Goal: Task Accomplishment & Management: Manage account settings

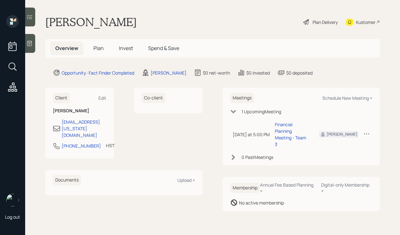
click at [324, 15] on div "Plan Delivery" at bounding box center [320, 22] width 36 height 14
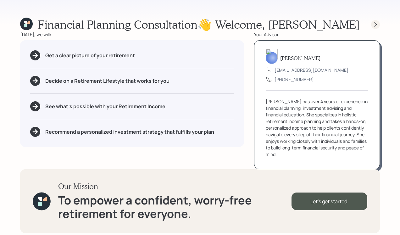
click at [376, 20] on div at bounding box center [375, 24] width 9 height 9
click at [22, 27] on icon at bounding box center [26, 24] width 13 height 13
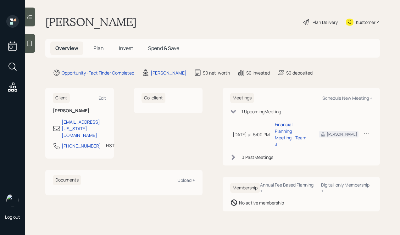
click at [375, 19] on div "Kustomer" at bounding box center [365, 22] width 19 height 7
click at [34, 43] on div at bounding box center [30, 43] width 10 height 19
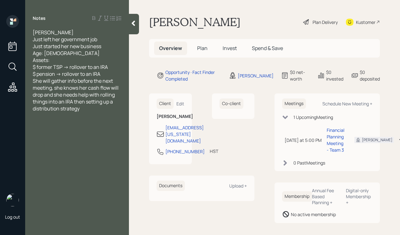
click at [132, 27] on div at bounding box center [134, 24] width 10 height 20
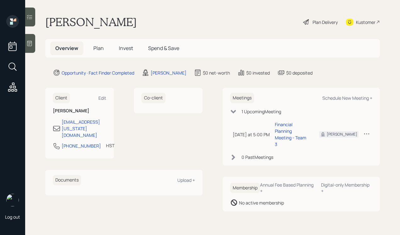
click at [306, 21] on icon at bounding box center [306, 22] width 8 height 8
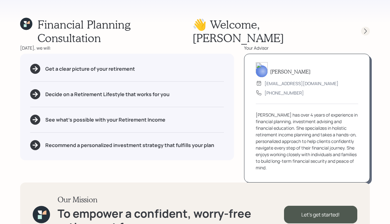
click at [366, 28] on icon at bounding box center [365, 31] width 6 height 6
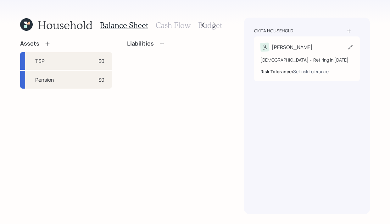
click at [314, 47] on div "Alison" at bounding box center [306, 47] width 93 height 9
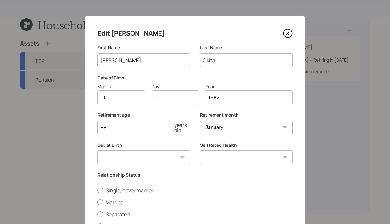
click at [111, 97] on input "01" at bounding box center [121, 98] width 48 height 14
type input "0"
type input "05"
click at [116, 97] on input "05" at bounding box center [121, 98] width 48 height 14
type input "198"
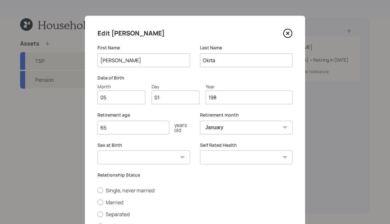
click at [113, 104] on input "05" at bounding box center [121, 98] width 48 height 14
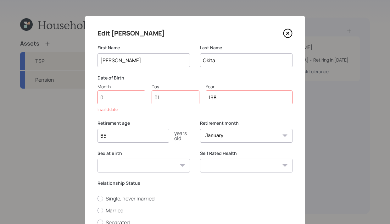
type input "06"
type input "0"
type input "28"
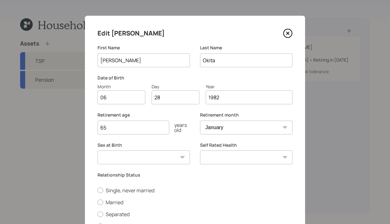
type input "1982"
click at [143, 129] on input "65" at bounding box center [133, 128] width 72 height 14
type input "62"
click at [242, 134] on div "Retirement month January February March April May June July August September Oc…" at bounding box center [246, 127] width 92 height 30
click at [240, 130] on select "January February March April May June July August September October November De…" at bounding box center [246, 128] width 92 height 14
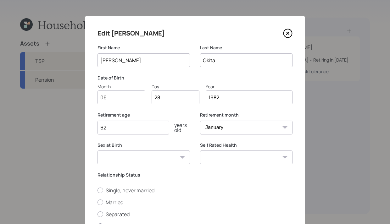
select select "6"
click at [200, 121] on select "January February March April May June July August September October November De…" at bounding box center [246, 128] width 92 height 14
click at [156, 155] on select "Male Female Other / Prefer not to say" at bounding box center [143, 158] width 92 height 14
select select "female"
click at [97, 151] on select "Male Female Other / Prefer not to say" at bounding box center [143, 158] width 92 height 14
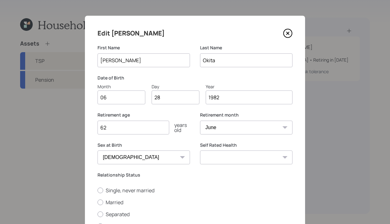
click at [232, 156] on select "Excellent Very Good Good Fair Poor" at bounding box center [246, 158] width 92 height 14
select select "very_good"
click at [200, 151] on select "Excellent Very Good Good Fair Poor" at bounding box center [246, 158] width 92 height 14
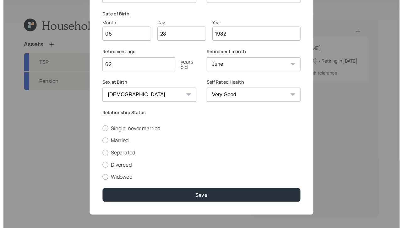
scroll to position [65, 0]
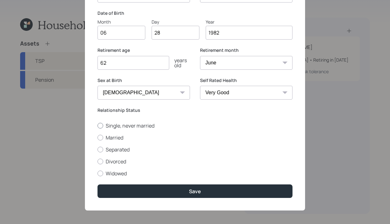
click at [99, 124] on div at bounding box center [100, 126] width 6 height 6
click at [97, 125] on input "Single, never married" at bounding box center [97, 125] width 0 height 0
radio input "true"
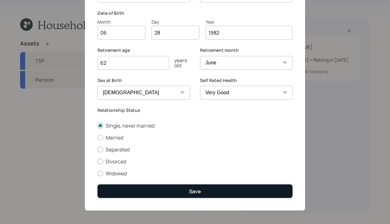
click at [198, 188] on button "Save" at bounding box center [194, 191] width 195 height 14
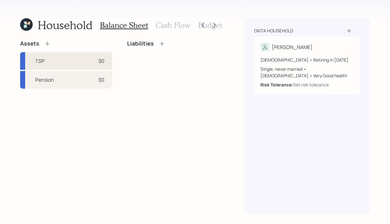
click at [76, 63] on div "TSP $0" at bounding box center [66, 61] width 92 height 18
select select "company_sponsored"
select select "balanced"
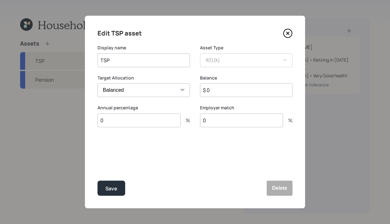
click at [218, 91] on input "$ 0" at bounding box center [246, 90] width 92 height 14
type input "$ 157,808"
click at [104, 193] on button "Save" at bounding box center [111, 188] width 28 height 15
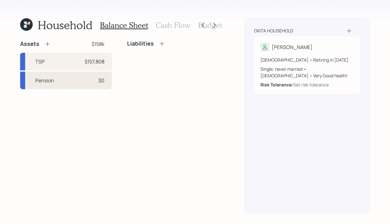
click at [72, 82] on div "Pension $0" at bounding box center [66, 81] width 92 height 18
select select "taxable"
select select "balanced"
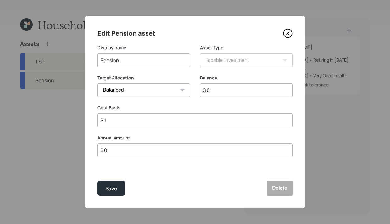
click at [231, 90] on input "$ 0" at bounding box center [246, 90] width 92 height 14
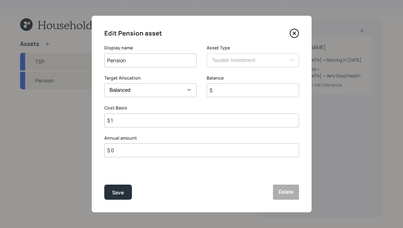
type input "$"
click at [188, 120] on div "Cost Basis $ 1" at bounding box center [201, 116] width 195 height 23
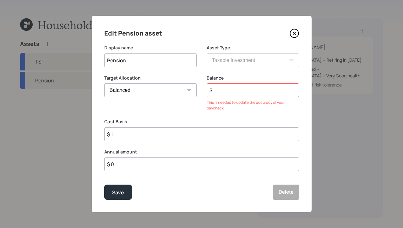
click at [230, 88] on input "$" at bounding box center [253, 90] width 92 height 14
click at [292, 36] on icon at bounding box center [294, 33] width 9 height 9
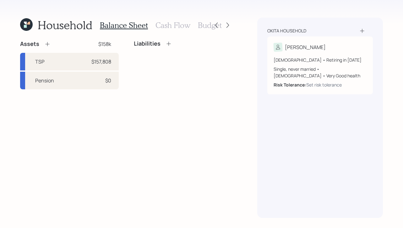
click at [44, 43] on icon at bounding box center [47, 44] width 6 height 6
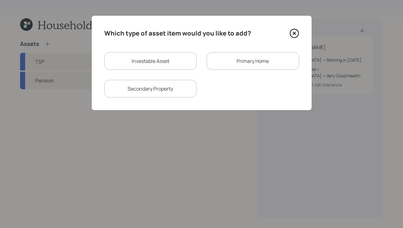
click at [170, 56] on div "Investable Asset" at bounding box center [150, 61] width 92 height 18
select select "taxable"
select select "balanced"
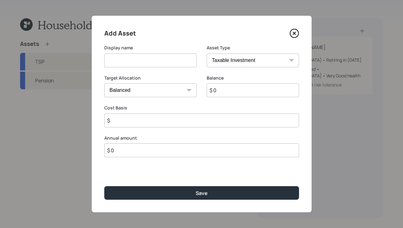
click at [181, 69] on div "Display name" at bounding box center [150, 60] width 92 height 30
click at [232, 62] on select "SEP IRA IRA Roth IRA 401(k) Roth 401(k) 403(b) Roth 403(b) 457(b) Roth 457(b) H…" at bounding box center [253, 60] width 92 height 14
select select "cash"
click at [207, 53] on select "SEP IRA IRA Roth IRA 401(k) Roth 401(k) 403(b) Roth 403(b) 457(b) Roth 457(b) H…" at bounding box center [253, 60] width 92 height 14
type input "$"
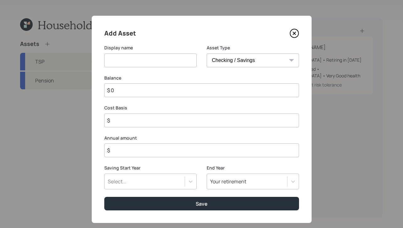
click at [116, 62] on input at bounding box center [150, 60] width 92 height 14
type input "checking/savings"
click at [295, 31] on icon at bounding box center [294, 33] width 9 height 9
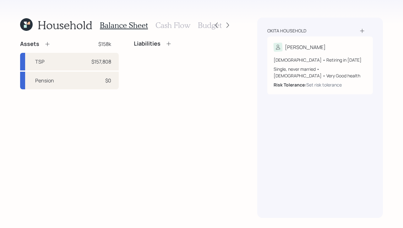
click at [48, 44] on icon at bounding box center [47, 44] width 6 height 6
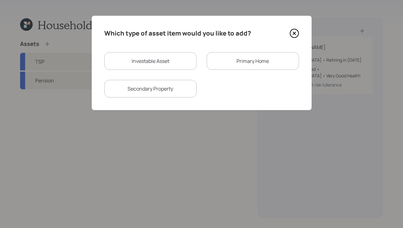
click at [297, 32] on icon at bounding box center [294, 33] width 9 height 9
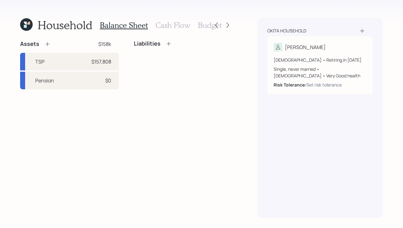
click at [47, 44] on icon at bounding box center [47, 44] width 6 height 6
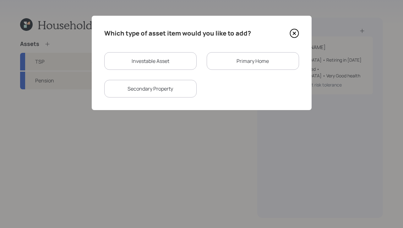
click at [156, 59] on div "Investable Asset" at bounding box center [150, 61] width 92 height 18
select select "taxable"
select select "balanced"
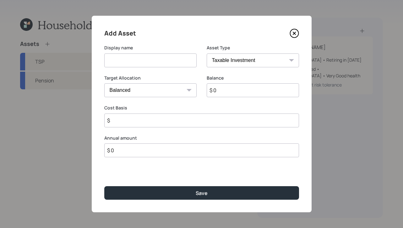
click at [168, 56] on input at bounding box center [150, 60] width 92 height 14
type input "brokerage"
click at [265, 55] on select "SEP IRA IRA Roth IRA 401(k) Roth 401(k) 403(b) Roth 403(b) 457(b) Roth 457(b) H…" at bounding box center [253, 60] width 92 height 14
click at [207, 53] on select "SEP IRA IRA Roth IRA 401(k) Roth 401(k) 403(b) Roth 403(b) 457(b) Roth 457(b) H…" at bounding box center [253, 60] width 92 height 14
click at [239, 84] on input "$ 0" at bounding box center [253, 90] width 92 height 14
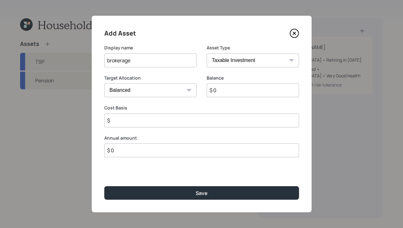
click at [240, 90] on input "$ 0" at bounding box center [253, 90] width 92 height 14
type input "$ 4,000"
click at [136, 114] on input "$" at bounding box center [201, 120] width 195 height 14
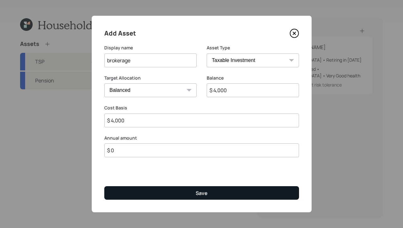
type input "$ 4,000"
click at [181, 192] on button "Save" at bounding box center [201, 193] width 195 height 14
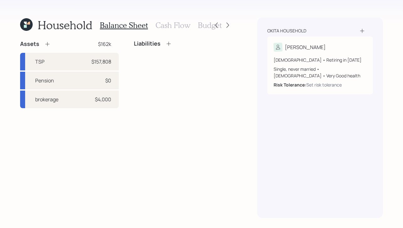
click at [165, 44] on div "Liabilities" at bounding box center [153, 43] width 38 height 7
click at [167, 45] on icon at bounding box center [169, 44] width 6 height 6
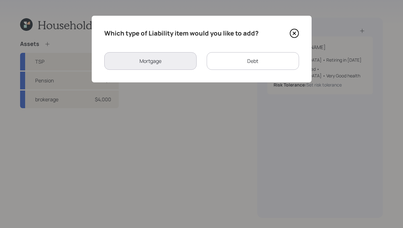
click at [262, 58] on div "Debt" at bounding box center [253, 61] width 92 height 18
select select "credit_card"
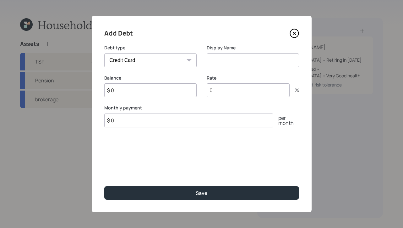
click at [228, 56] on input at bounding box center [253, 60] width 92 height 14
type input "Credit Card"
click at [178, 92] on input "$ 0" at bounding box center [150, 90] width 92 height 14
type input "$ 40,000"
click at [250, 96] on input "0" at bounding box center [248, 90] width 83 height 14
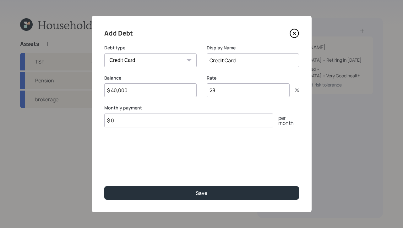
type input "28"
click at [214, 122] on input "$ 0" at bounding box center [188, 120] width 169 height 14
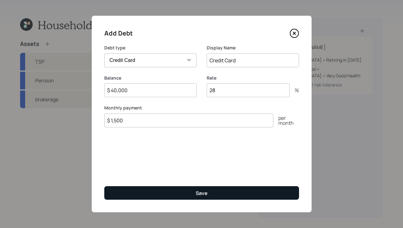
type input "$ 1,500"
click at [219, 196] on button "Save" at bounding box center [201, 193] width 195 height 14
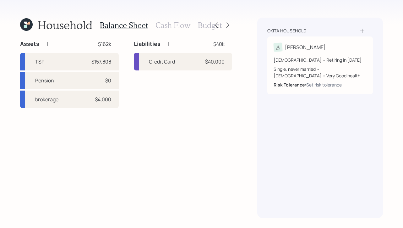
click at [167, 46] on icon at bounding box center [169, 44] width 6 height 6
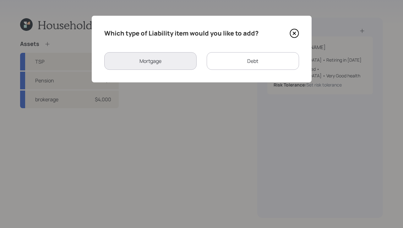
click at [233, 63] on div "Debt" at bounding box center [253, 61] width 92 height 18
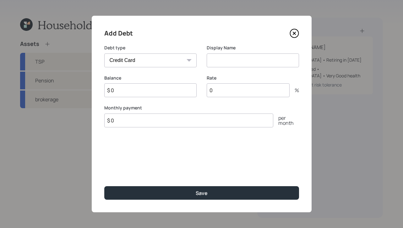
click at [172, 57] on select "Car Credit Card Medical Student Other" at bounding box center [150, 60] width 92 height 14
select select "other"
click at [104, 53] on select "Car Credit Card Medical Student Other" at bounding box center [150, 60] width 92 height 14
click at [233, 59] on input at bounding box center [253, 60] width 92 height 14
type input "Personal Loan"
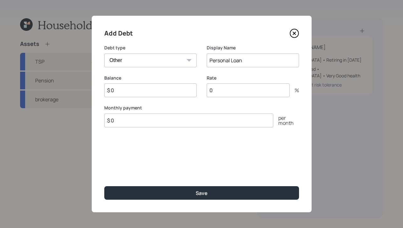
click at [129, 84] on input "$ 0" at bounding box center [150, 90] width 92 height 14
click at [129, 91] on input "$ 0" at bounding box center [150, 90] width 92 height 14
type input "$ 25,000"
click at [225, 94] on input "0" at bounding box center [248, 90] width 83 height 14
type input "9"
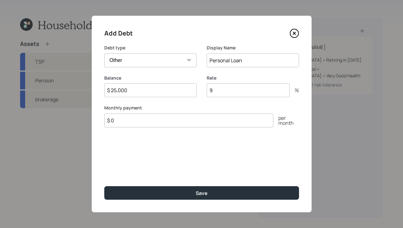
click at [184, 122] on input "$ 0" at bounding box center [188, 120] width 169 height 14
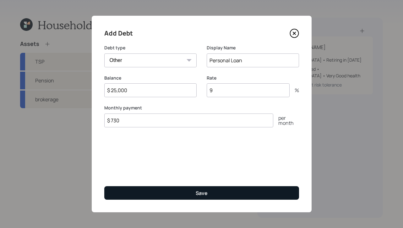
type input "$ 730"
click at [167, 196] on button "Save" at bounding box center [201, 193] width 195 height 14
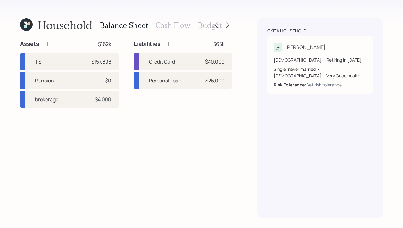
click at [170, 44] on icon at bounding box center [169, 44] width 6 height 6
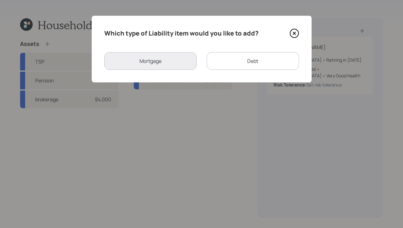
click at [277, 59] on div "Debt" at bounding box center [253, 61] width 92 height 18
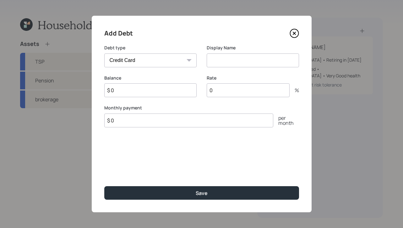
click at [175, 64] on select "Car Credit Card Medical Student Other" at bounding box center [150, 60] width 92 height 14
select select "other"
click at [104, 53] on select "Car Credit Card Medical Student Other" at bounding box center [150, 60] width 92 height 14
click at [223, 59] on input at bounding box center [253, 60] width 92 height 14
type input "Personal Loan"
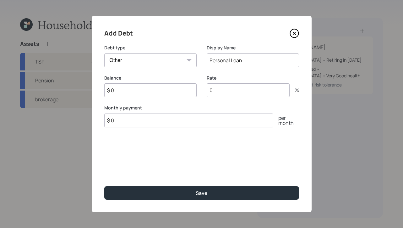
click at [168, 92] on input "$ 0" at bounding box center [150, 90] width 92 height 14
type input "$ 25,000"
click at [246, 94] on input "0" at bounding box center [248, 90] width 83 height 14
type input "5"
click at [170, 117] on input "$ 0" at bounding box center [188, 120] width 169 height 14
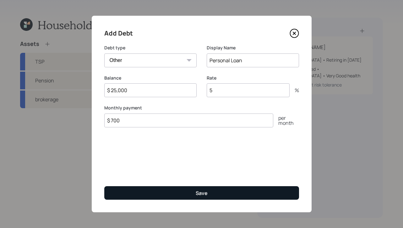
type input "$ 700"
click at [193, 193] on button "Save" at bounding box center [201, 193] width 195 height 14
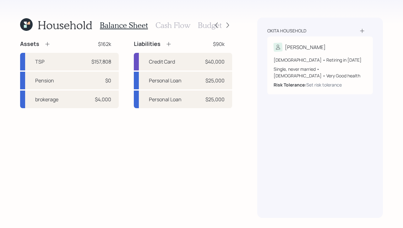
click at [171, 29] on h3 "Cash Flow" at bounding box center [173, 25] width 35 height 9
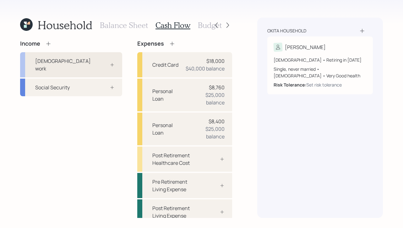
click at [91, 60] on div "Full-time work" at bounding box center [71, 64] width 102 height 25
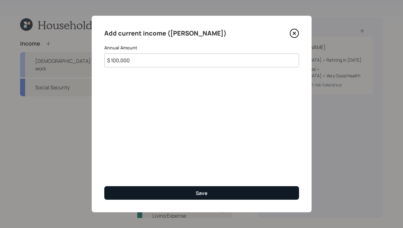
type input "$ 100,000"
click at [172, 190] on button "Save" at bounding box center [201, 193] width 195 height 14
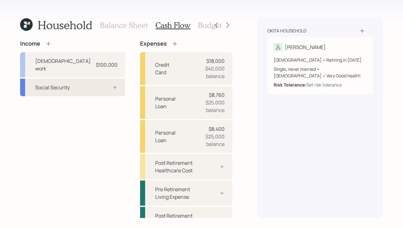
click at [99, 85] on div at bounding box center [108, 87] width 19 height 5
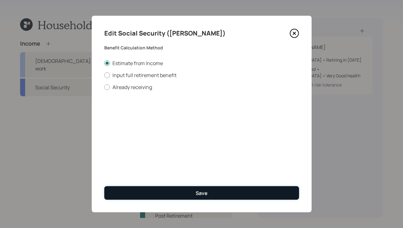
click at [155, 192] on button "Save" at bounding box center [201, 193] width 195 height 14
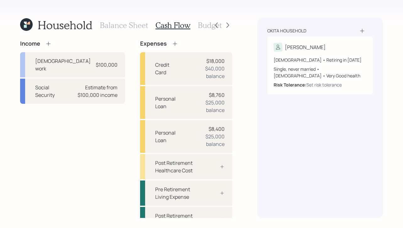
click at [173, 44] on icon at bounding box center [175, 43] width 4 height 4
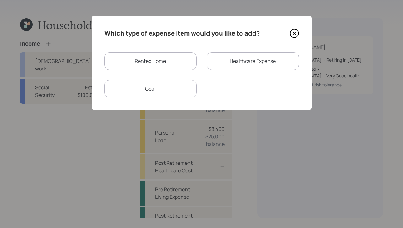
click at [159, 64] on div "Rented Home" at bounding box center [150, 61] width 92 height 18
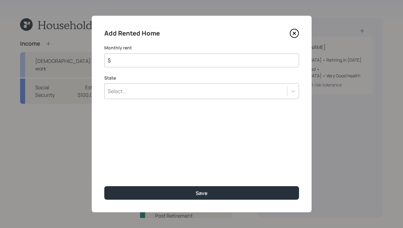
click at [160, 92] on div "Select..." at bounding box center [201, 91] width 195 height 16
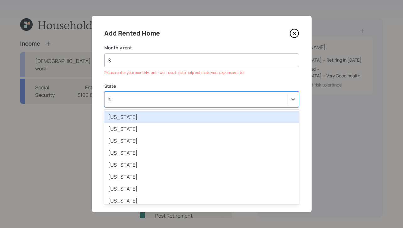
type input "haw"
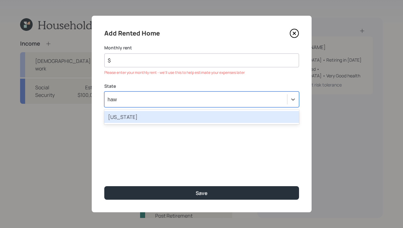
click at [167, 114] on div "Hawaii" at bounding box center [201, 117] width 195 height 12
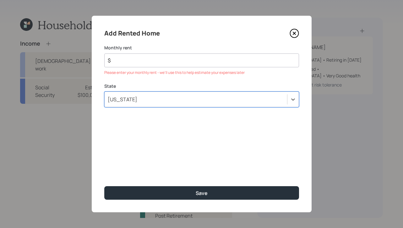
click at [186, 58] on input "$" at bounding box center [199, 61] width 184 height 8
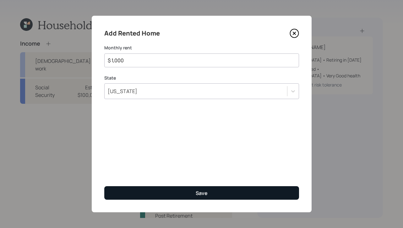
type input "$ 1,000"
click at [178, 194] on button "Save" at bounding box center [201, 193] width 195 height 14
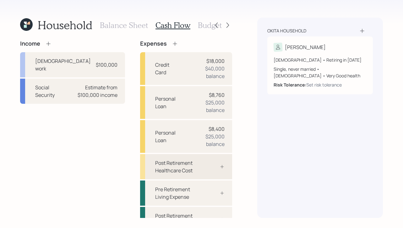
click at [213, 154] on div "Post Retirement Healthcare Cost" at bounding box center [186, 166] width 92 height 25
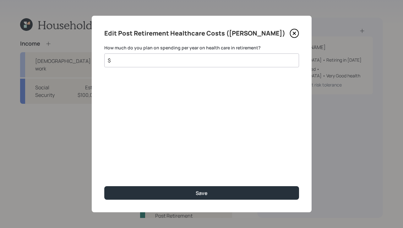
click at [185, 60] on input "$" at bounding box center [199, 61] width 184 height 8
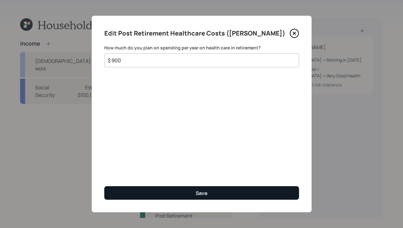
type input "$ 900"
click at [204, 198] on button "Save" at bounding box center [201, 193] width 195 height 14
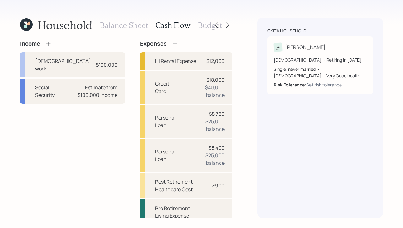
click at [203, 24] on h3 "Budget" at bounding box center [210, 25] width 24 height 9
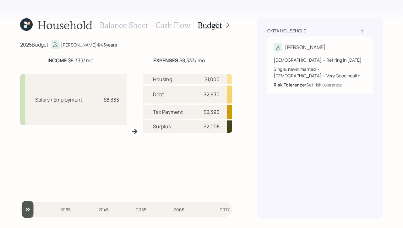
click at [181, 24] on h3 "Cash Flow" at bounding box center [173, 25] width 35 height 9
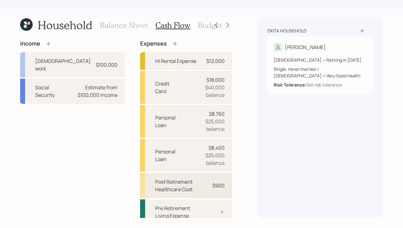
scroll to position [25, 0]
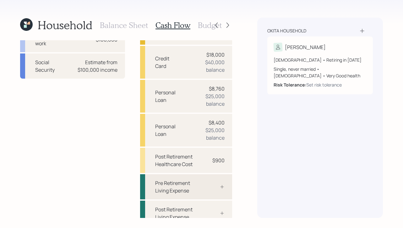
click at [173, 186] on div "Pre Retirement Living Expense" at bounding box center [178, 186] width 46 height 15
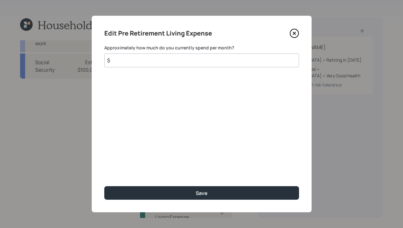
click at [212, 60] on input "$" at bounding box center [201, 60] width 195 height 14
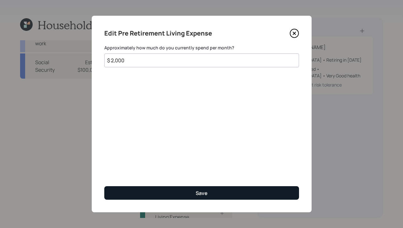
type input "$ 2,000"
click at [206, 195] on div "Save" at bounding box center [202, 192] width 12 height 7
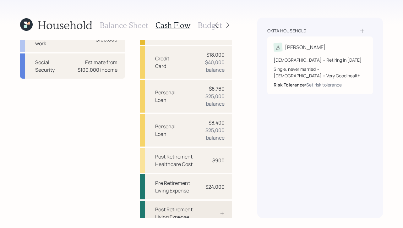
click at [189, 206] on div "Post Retirement Living Expense" at bounding box center [178, 213] width 46 height 15
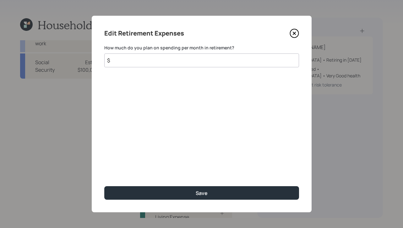
click at [148, 59] on input "$" at bounding box center [201, 60] width 195 height 14
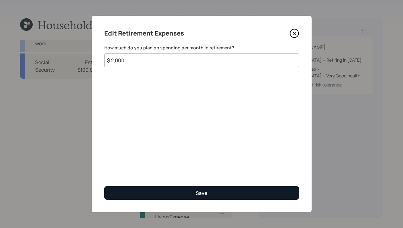
type input "$ 2,000"
click at [193, 197] on button "Save" at bounding box center [201, 193] width 195 height 14
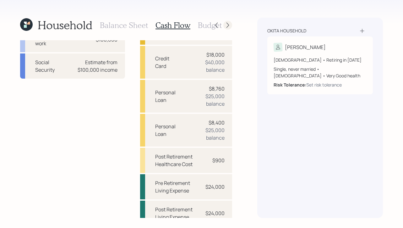
click at [228, 26] on icon at bounding box center [228, 25] width 3 height 5
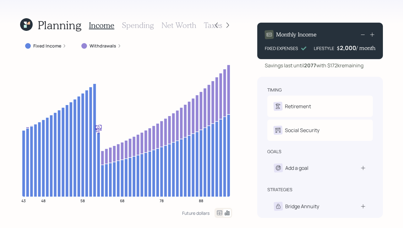
click at [62, 48] on div "Fixed Income" at bounding box center [45, 46] width 41 height 6
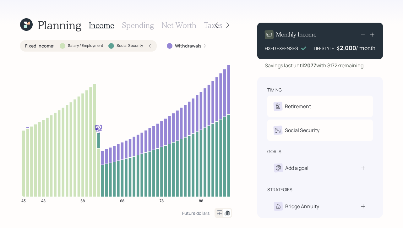
click at [195, 45] on label "Withdrawals" at bounding box center [188, 46] width 27 height 6
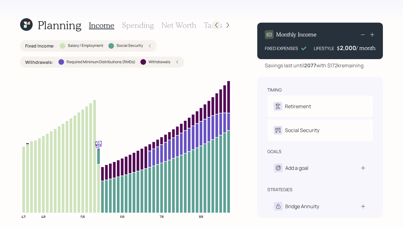
click at [216, 24] on icon at bounding box center [216, 25] width 3 height 5
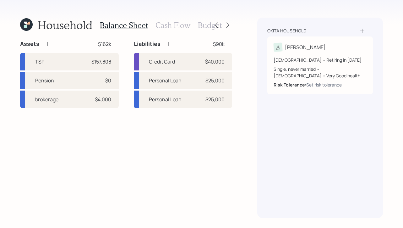
click at [216, 24] on icon at bounding box center [216, 25] width 3 height 5
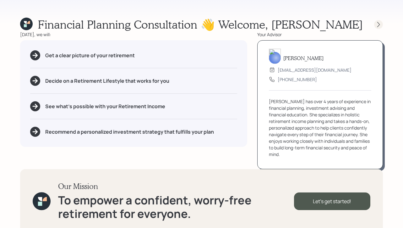
click at [377, 26] on icon at bounding box center [379, 24] width 6 height 6
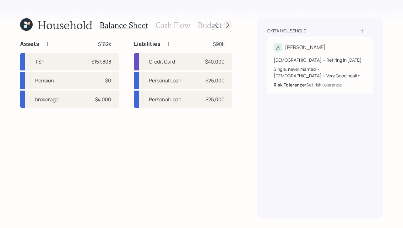
click at [228, 26] on icon at bounding box center [228, 25] width 3 height 5
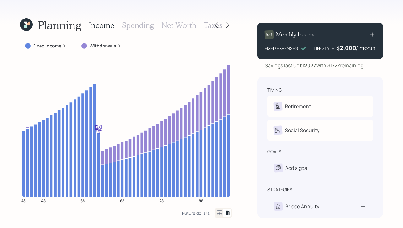
click at [47, 47] on label "Fixed Income" at bounding box center [47, 46] width 28 height 6
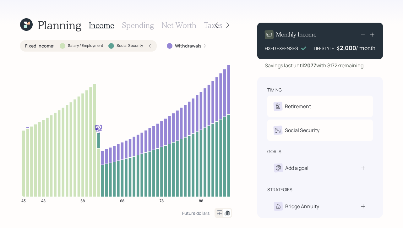
click at [178, 43] on label "Withdrawals" at bounding box center [188, 46] width 27 height 6
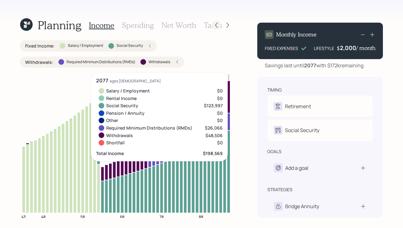
click at [216, 26] on icon at bounding box center [216, 25] width 6 height 6
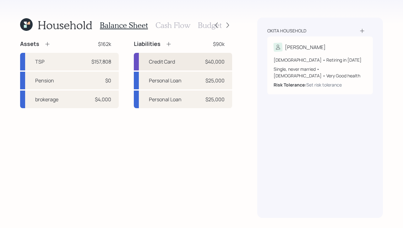
click at [208, 59] on div "$40,000" at bounding box center [214, 62] width 19 height 8
select select "credit_card"
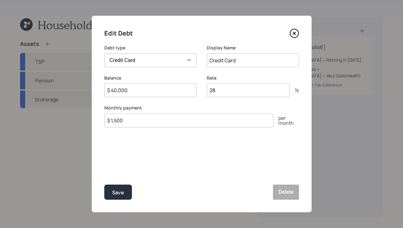
click at [296, 33] on icon at bounding box center [294, 33] width 9 height 9
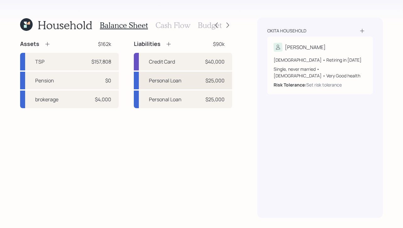
click at [184, 81] on div "Personal Loan $25,000" at bounding box center [183, 81] width 99 height 18
select select "other"
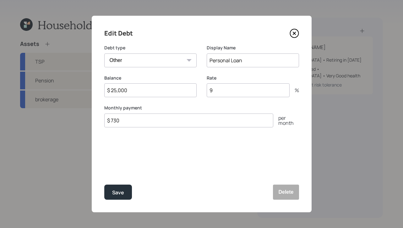
click at [293, 34] on icon at bounding box center [294, 33] width 9 height 9
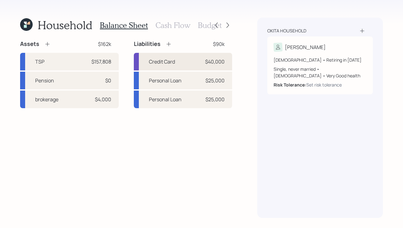
click at [181, 63] on div "Credit Card $40,000" at bounding box center [183, 62] width 99 height 18
select select "credit_card"
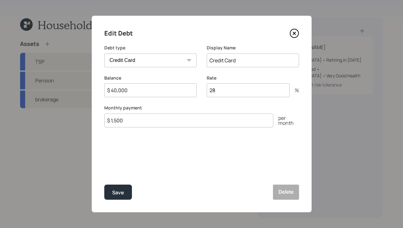
click at [293, 35] on icon at bounding box center [294, 33] width 3 height 3
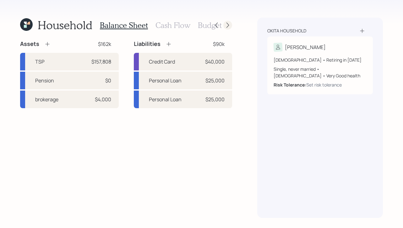
click at [228, 23] on icon at bounding box center [228, 25] width 3 height 5
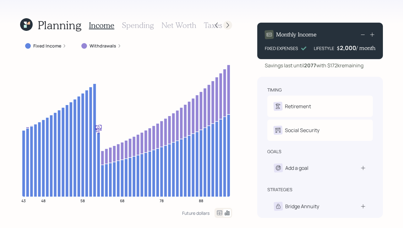
click at [228, 26] on icon at bounding box center [228, 25] width 6 height 6
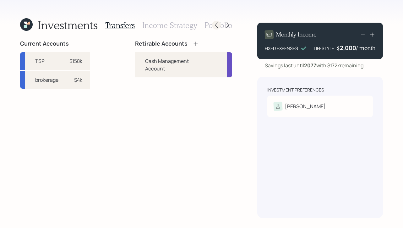
click at [217, 24] on icon at bounding box center [216, 25] width 6 height 6
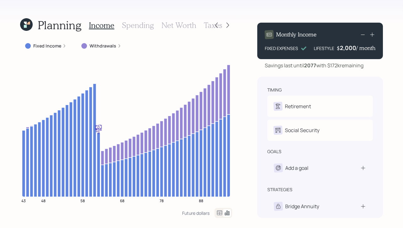
click at [102, 42] on div "Withdrawals" at bounding box center [101, 45] width 50 height 11
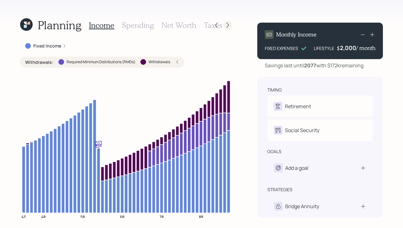
click at [225, 24] on icon at bounding box center [228, 25] width 6 height 6
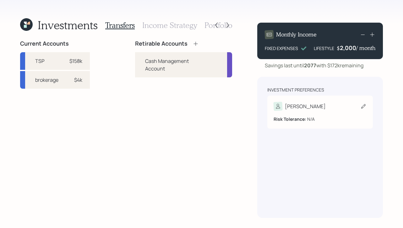
click at [322, 105] on div "Alison" at bounding box center [320, 106] width 93 height 9
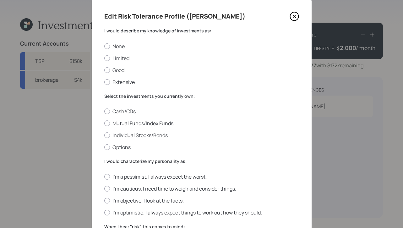
scroll to position [18, 0]
click at [106, 59] on div at bounding box center [107, 58] width 6 height 6
click at [104, 58] on input "Limited" at bounding box center [104, 57] width 0 height 0
radio input "true"
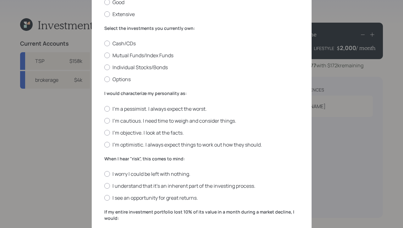
scroll to position [83, 0]
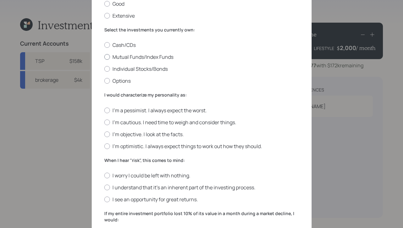
click at [106, 57] on div at bounding box center [107, 57] width 6 height 6
click at [104, 57] on input "Mutual Funds/Index Funds" at bounding box center [104, 57] width 0 height 0
radio input "true"
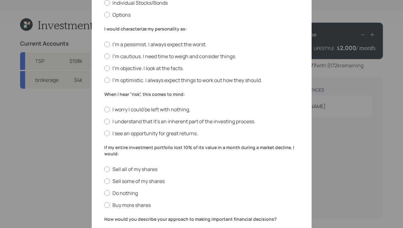
scroll to position [147, 0]
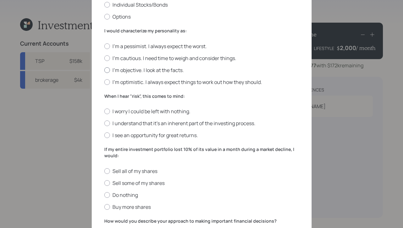
click at [108, 70] on div at bounding box center [107, 70] width 6 height 6
click at [104, 70] on input "I'm objective. I look at the facts." at bounding box center [104, 70] width 0 height 0
radio input "true"
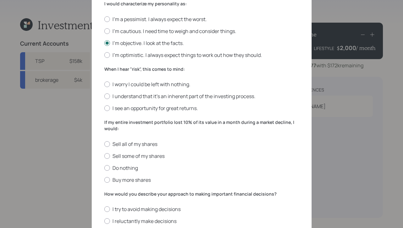
scroll to position [175, 0]
click at [107, 96] on div at bounding box center [107, 96] width 6 height 6
click at [104, 96] on input "I understand that it’s an inherent part of the investing process." at bounding box center [104, 96] width 0 height 0
radio input "true"
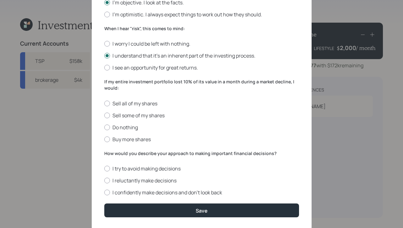
scroll to position [216, 0]
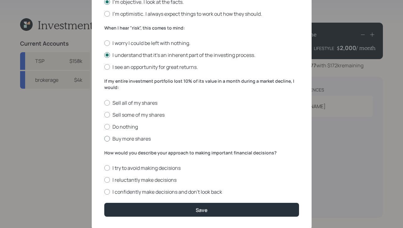
click at [108, 140] on div at bounding box center [107, 139] width 6 height 6
click at [104, 139] on input "Buy more shares" at bounding box center [104, 138] width 0 height 0
radio input "true"
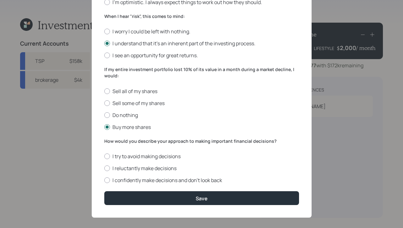
scroll to position [233, 0]
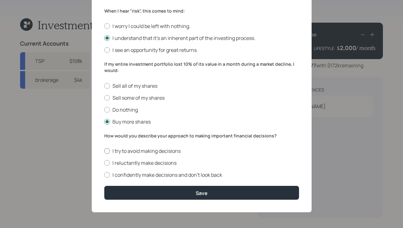
click at [108, 154] on label "I try to avoid making decisions" at bounding box center [201, 150] width 195 height 7
click at [104, 151] on input "I try to avoid making decisions" at bounding box center [104, 151] width 0 height 0
radio input "true"
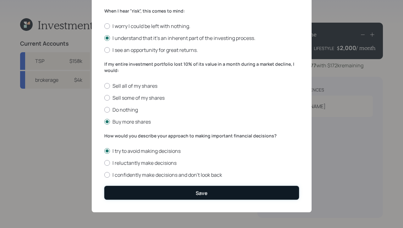
click at [202, 198] on button "Save" at bounding box center [201, 193] width 195 height 14
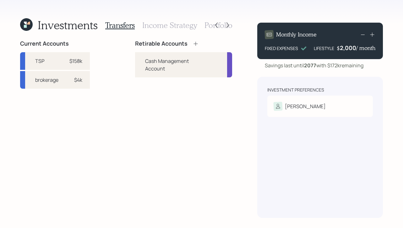
click at [196, 45] on icon at bounding box center [196, 43] width 4 height 4
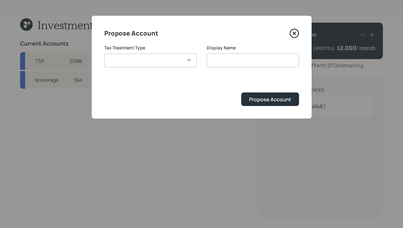
click at [184, 61] on select "Roth Taxable Traditional" at bounding box center [150, 60] width 92 height 14
select select "traditional"
click at [104, 53] on select "Roth Taxable Traditional" at bounding box center [150, 60] width 92 height 14
type input "Traditional"
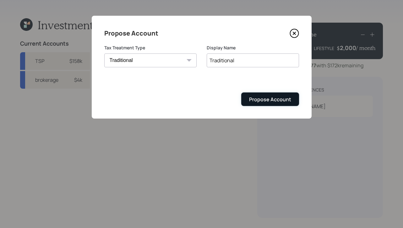
click at [261, 102] on div "Propose Account" at bounding box center [270, 99] width 42 height 7
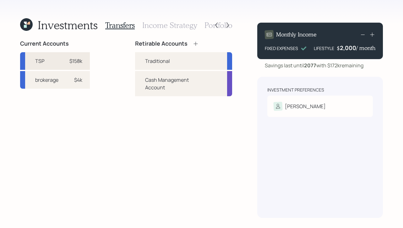
click at [74, 56] on div "TSP $158k" at bounding box center [55, 61] width 70 height 18
click at [161, 59] on div "Traditional" at bounding box center [157, 61] width 25 height 8
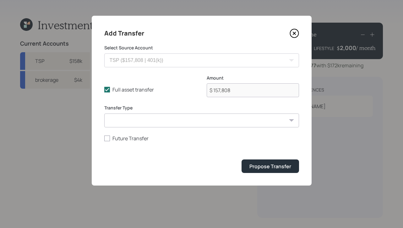
click at [146, 123] on select "ACAT Transfer Non ACAT Transfer Capitalize Rollover Rollover Deposit" at bounding box center [201, 120] width 195 height 14
select select "rollover"
click at [104, 113] on select "ACAT Transfer Non ACAT Transfer Capitalize Rollover Rollover Deposit" at bounding box center [201, 120] width 195 height 14
click at [265, 169] on div "Propose Transfer" at bounding box center [271, 166] width 42 height 7
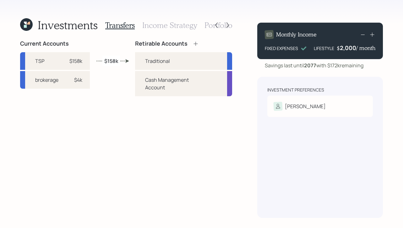
click at [160, 27] on h3 "Income Strategy" at bounding box center [169, 25] width 55 height 9
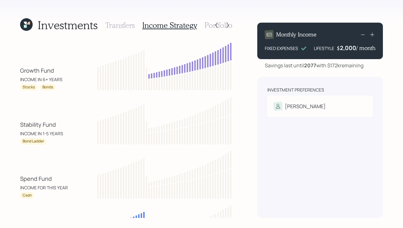
click at [206, 27] on h3 "Portfolio" at bounding box center [219, 25] width 28 height 9
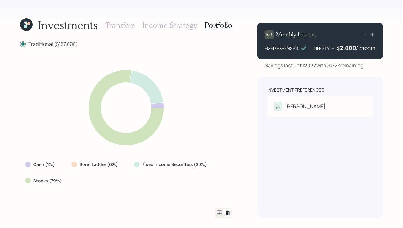
click at [156, 25] on h3 "Income Strategy" at bounding box center [169, 25] width 55 height 9
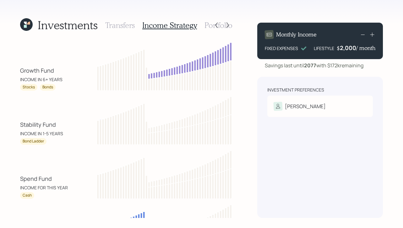
scroll to position [1, 0]
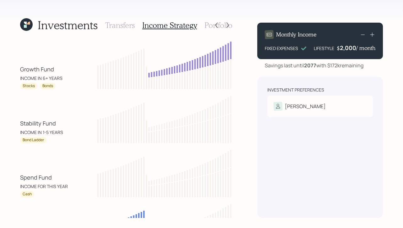
click at [207, 26] on h3 "Portfolio" at bounding box center [219, 25] width 28 height 9
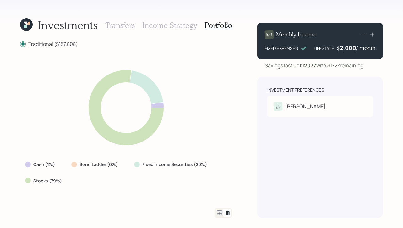
click at [178, 26] on h3 "Income Strategy" at bounding box center [169, 25] width 55 height 9
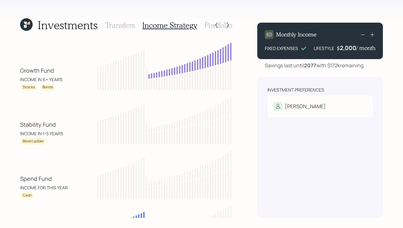
click at [205, 26] on h3 "Portfolio" at bounding box center [219, 25] width 28 height 9
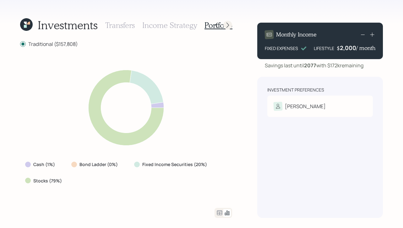
click at [227, 24] on icon at bounding box center [228, 25] width 6 height 6
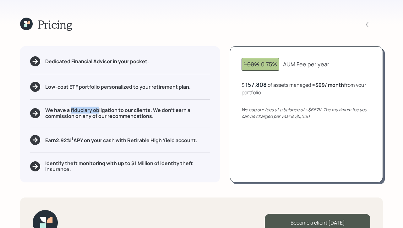
drag, startPoint x: 70, startPoint y: 108, endPoint x: 99, endPoint y: 109, distance: 28.6
click at [99, 109] on h5 "We have a fiduciary obligation to our clients. We don't earn a commission on an…" at bounding box center [127, 113] width 165 height 12
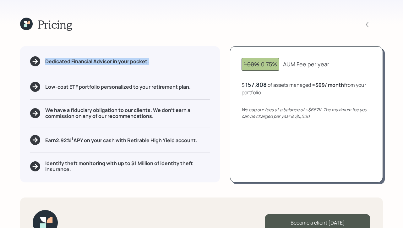
drag, startPoint x: 45, startPoint y: 63, endPoint x: 181, endPoint y: 63, distance: 136.1
click at [181, 63] on div "Dedicated Financial Advisor in your pocket." at bounding box center [120, 61] width 180 height 10
click at [179, 17] on div "Pricing Dedicated Financial Advisor in your pocket. Low-cost ETF Retirable uses…" at bounding box center [201, 114] width 403 height 228
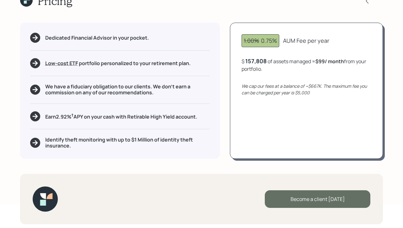
click at [319, 202] on div "Become a client today" at bounding box center [318, 199] width 106 height 18
click at [309, 195] on div "Become a client today" at bounding box center [318, 199] width 106 height 18
click at [289, 205] on div "Become a client today" at bounding box center [318, 199] width 106 height 18
click at [289, 199] on div "Become a client today" at bounding box center [318, 199] width 106 height 18
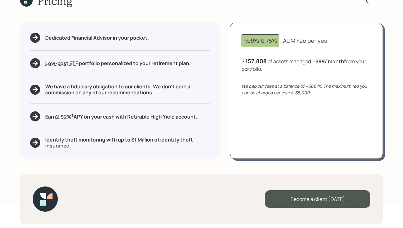
scroll to position [0, 0]
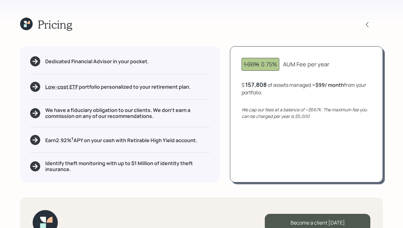
click at [22, 25] on icon at bounding box center [26, 24] width 13 height 13
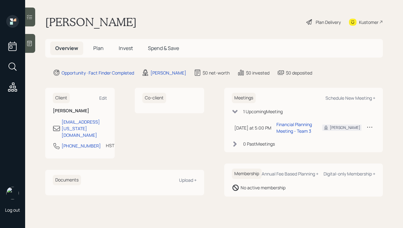
click at [96, 47] on span "Plan" at bounding box center [98, 48] width 10 height 7
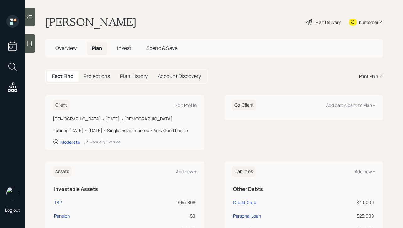
click at [115, 48] on h5 "Invest" at bounding box center [124, 48] width 24 height 14
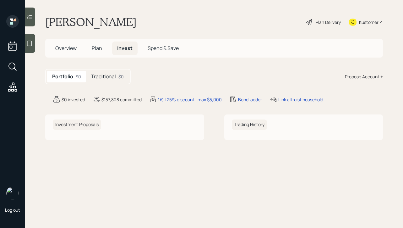
click at [102, 80] on h5 "Traditional" at bounding box center [103, 77] width 25 height 6
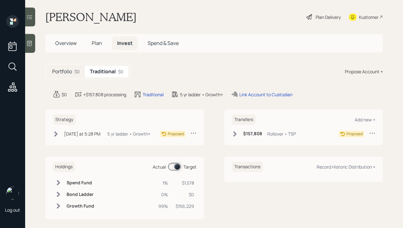
scroll to position [7, 0]
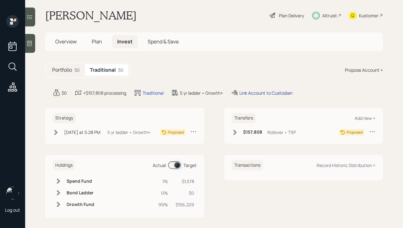
click at [262, 92] on div "Link Account to Custodian" at bounding box center [265, 93] width 53 height 7
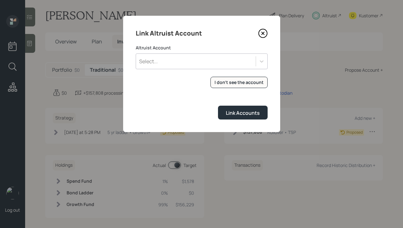
click at [264, 33] on icon at bounding box center [262, 33] width 9 height 9
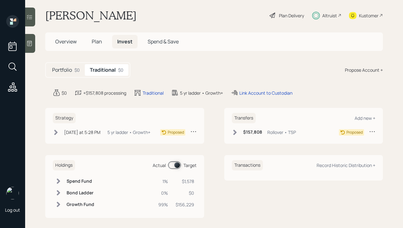
click at [54, 68] on h5 "Portfolio" at bounding box center [62, 70] width 20 height 6
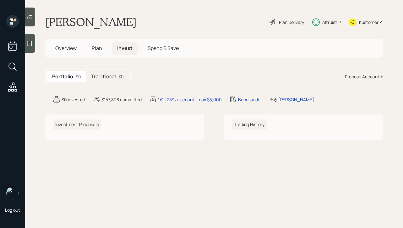
click at [116, 78] on h5 "Traditional" at bounding box center [103, 77] width 25 height 6
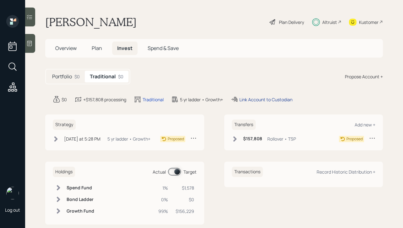
click at [252, 98] on div "Link Account to Custodian" at bounding box center [265, 99] width 53 height 7
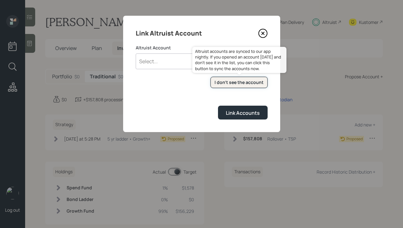
click at [245, 83] on div "I don't see the account" at bounding box center [239, 82] width 49 height 6
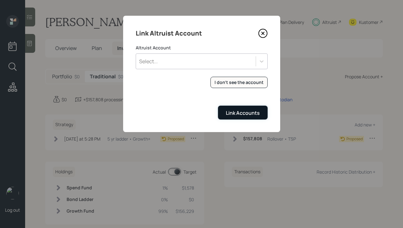
click at [242, 112] on div "Link Accounts" at bounding box center [243, 112] width 34 height 7
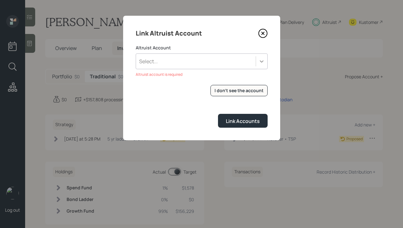
click at [258, 63] on div at bounding box center [261, 61] width 11 height 11
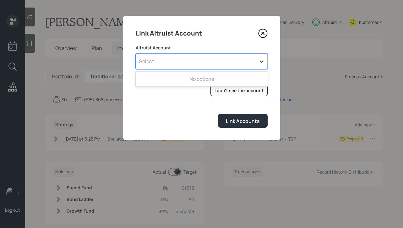
click at [258, 63] on div at bounding box center [261, 61] width 11 height 11
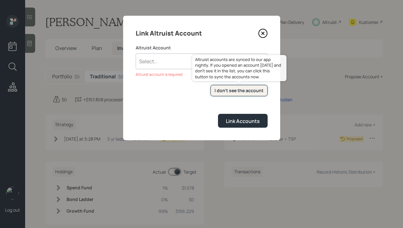
click at [240, 86] on button "I don't see the account" at bounding box center [239, 91] width 57 height 12
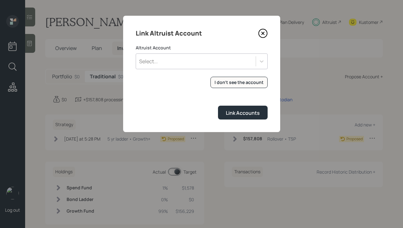
click at [264, 32] on icon at bounding box center [262, 33] width 3 height 3
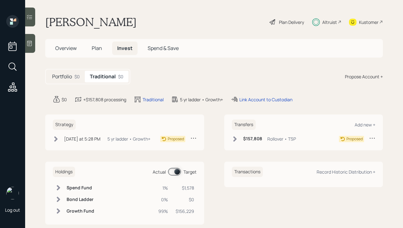
click at [288, 21] on div "Plan Delivery" at bounding box center [291, 22] width 25 height 7
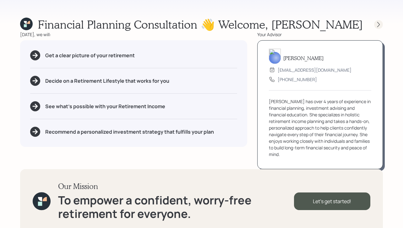
click at [379, 28] on div at bounding box center [378, 24] width 9 height 9
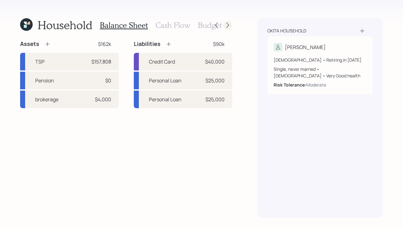
click at [230, 22] on icon at bounding box center [228, 25] width 6 height 6
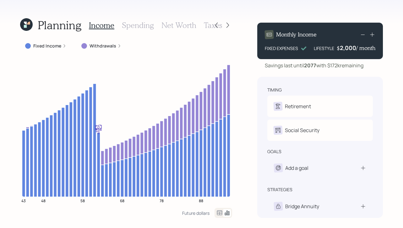
click at [230, 22] on icon at bounding box center [228, 25] width 6 height 6
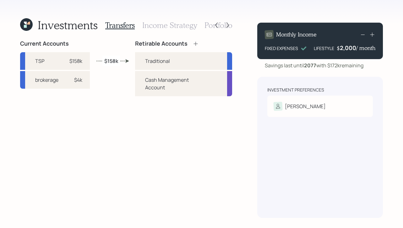
click at [230, 22] on icon at bounding box center [228, 25] width 6 height 6
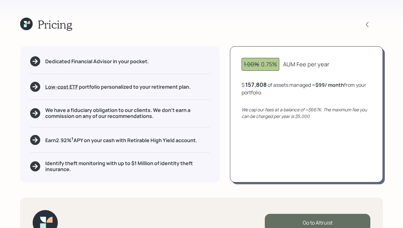
click at [303, 222] on div "Go to Altruist" at bounding box center [318, 223] width 106 height 18
click at [307, 222] on div "Go to Altruist" at bounding box center [318, 223] width 106 height 18
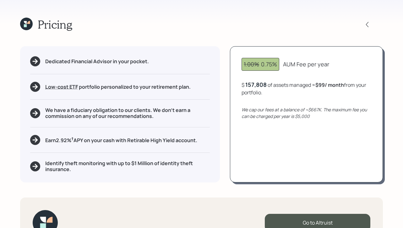
click at [29, 23] on icon at bounding box center [28, 22] width 3 height 3
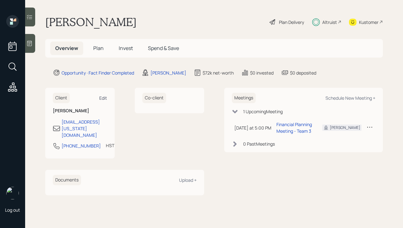
click at [103, 96] on div "Edit" at bounding box center [103, 98] width 8 height 6
select select "Pacific/Honolulu"
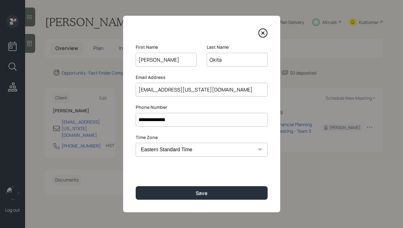
click at [261, 33] on icon at bounding box center [262, 32] width 9 height 9
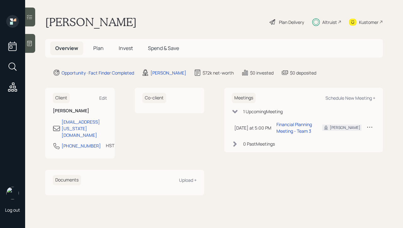
click at [62, 91] on div "Client Edit Alison Okita okita@hawaii.edu 808-741-0554 HST Currently 11:45 AM" at bounding box center [79, 123] width 69 height 71
click at [62, 97] on h6 "Client" at bounding box center [61, 98] width 17 height 10
click at [281, 17] on div "Plan Delivery" at bounding box center [287, 22] width 36 height 14
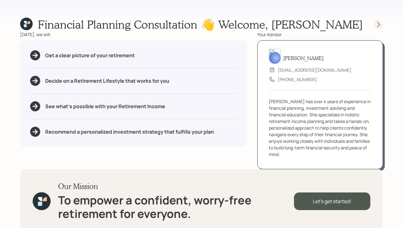
click at [378, 24] on icon at bounding box center [379, 24] width 6 height 6
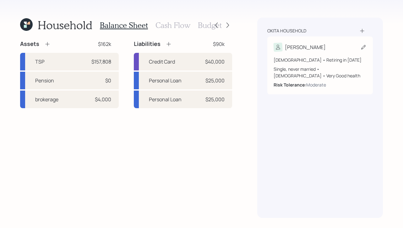
click at [316, 43] on div "Alison" at bounding box center [320, 47] width 93 height 9
select select "6"
select select "female"
select select "very_good"
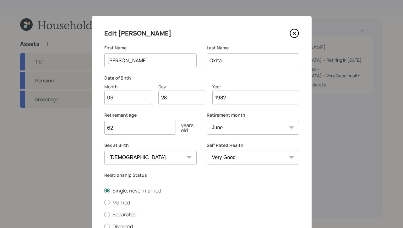
click at [298, 32] on icon at bounding box center [294, 33] width 8 height 8
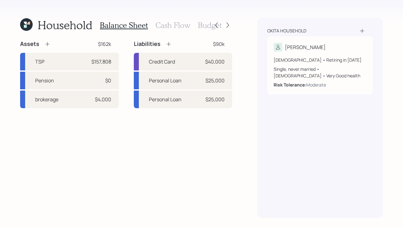
click at [27, 23] on icon at bounding box center [26, 24] width 13 height 13
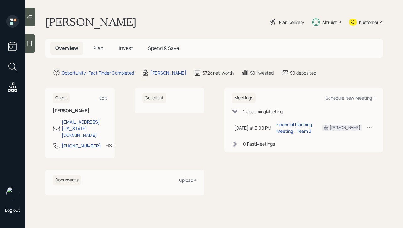
click at [272, 25] on icon at bounding box center [273, 22] width 8 height 8
click at [101, 47] on span "Plan" at bounding box center [98, 48] width 10 height 7
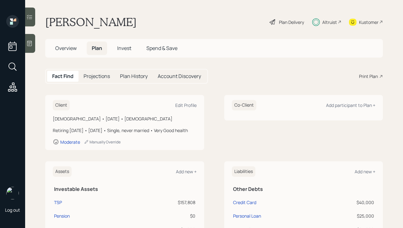
click at [361, 77] on div "Print Plan" at bounding box center [368, 76] width 19 height 7
click at [68, 51] on span "Overview" at bounding box center [65, 48] width 21 height 7
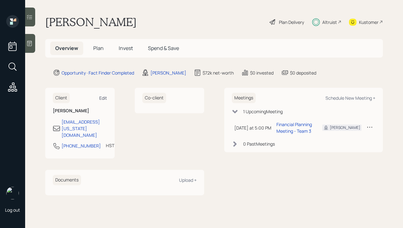
click at [100, 96] on div "Edit" at bounding box center [103, 98] width 8 height 6
select select "Pacific/Honolulu"
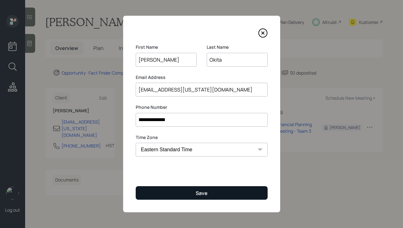
type input "[PERSON_NAME]"
click at [206, 196] on div "Save" at bounding box center [202, 192] width 12 height 7
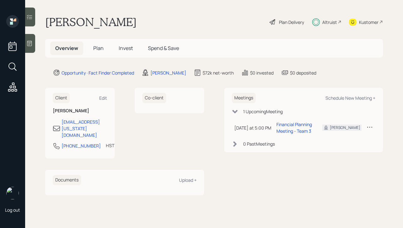
click at [287, 22] on div "Plan Delivery" at bounding box center [291, 22] width 25 height 7
click at [376, 22] on div "Kustomer" at bounding box center [368, 22] width 19 height 7
click at [277, 22] on div "Plan Delivery" at bounding box center [287, 22] width 36 height 14
click at [276, 21] on icon at bounding box center [273, 22] width 8 height 8
click at [99, 51] on span "Plan" at bounding box center [98, 48] width 10 height 7
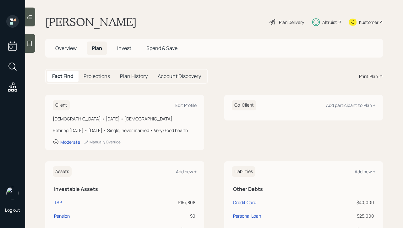
click at [121, 47] on span "Invest" at bounding box center [124, 48] width 14 height 7
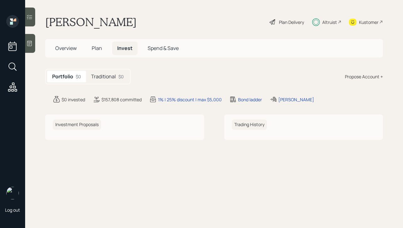
click at [115, 79] on h5 "Traditional" at bounding box center [103, 77] width 25 height 6
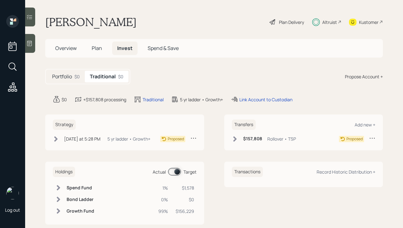
click at [67, 83] on div "Portfolio $0 Traditional $0" at bounding box center [87, 76] width 85 height 15
click at [56, 82] on div "Portfolio $0" at bounding box center [66, 77] width 38 height 12
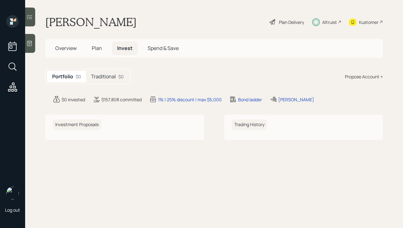
click at [292, 23] on div "Plan Delivery" at bounding box center [291, 22] width 25 height 7
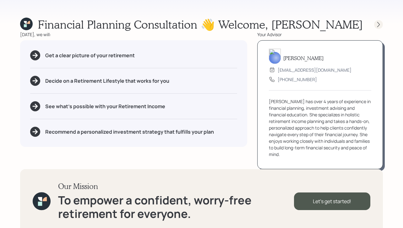
click at [378, 23] on icon at bounding box center [378, 24] width 3 height 5
click at [25, 22] on icon at bounding box center [25, 22] width 3 height 3
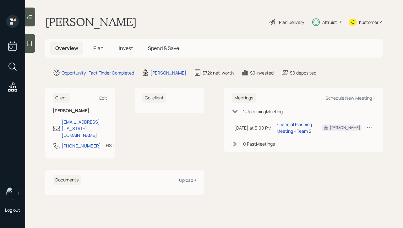
click at [100, 52] on h5 "Plan" at bounding box center [98, 48] width 20 height 14
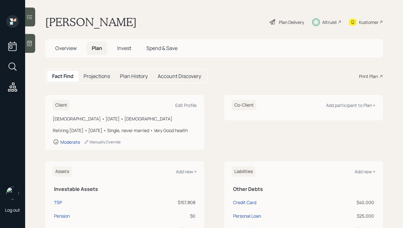
click at [371, 72] on div "Fact Find Projections Plan History Account Discovery Print Plan" at bounding box center [214, 76] width 338 height 15
click at [371, 74] on div "Print Plan" at bounding box center [368, 76] width 19 height 7
click at [67, 45] on span "Overview" at bounding box center [65, 48] width 21 height 7
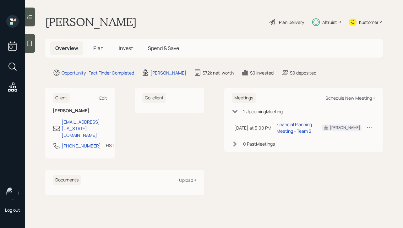
click at [356, 99] on div "Schedule New Meeting +" at bounding box center [351, 98] width 50 height 6
select select "b1d8ea90-abcc-42aa-86cc-4f33a132aacc"
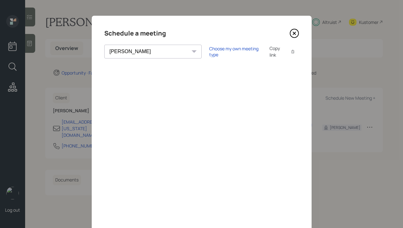
click at [296, 30] on icon at bounding box center [294, 33] width 9 height 9
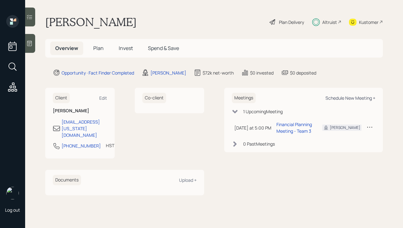
click at [335, 96] on div "Schedule New Meeting +" at bounding box center [351, 98] width 50 height 6
select select "b1d8ea90-abcc-42aa-86cc-4f33a132aacc"
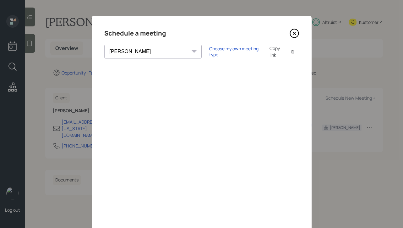
click at [209, 48] on div "Choose my own meeting type Copy link Copy text" at bounding box center [254, 51] width 90 height 13
click at [209, 51] on div "Choose my own meeting type" at bounding box center [235, 52] width 53 height 12
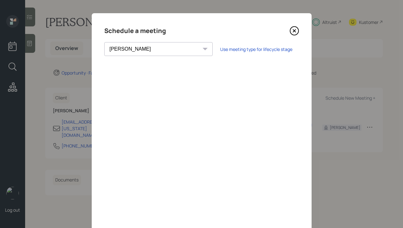
click at [294, 33] on icon at bounding box center [294, 30] width 9 height 9
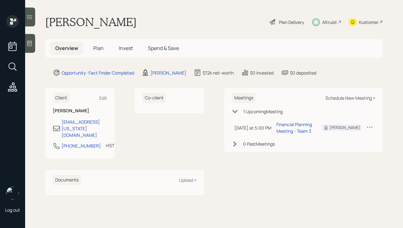
click at [345, 100] on div "Schedule New Meeting +" at bounding box center [351, 98] width 50 height 6
select select "b1d8ea90-abcc-42aa-86cc-4f33a132aacc"
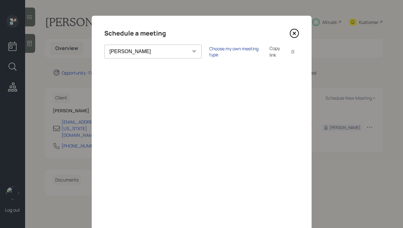
click at [209, 52] on div "Choose my own meeting type" at bounding box center [235, 52] width 53 height 12
click at [297, 32] on icon at bounding box center [294, 33] width 9 height 9
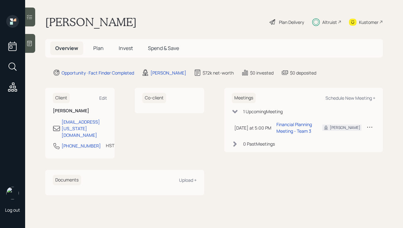
click at [99, 50] on span "Plan" at bounding box center [98, 48] width 10 height 7
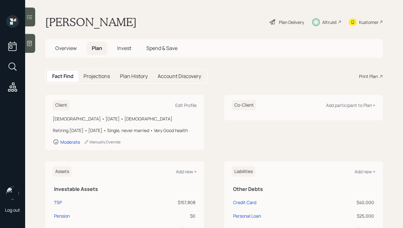
click at [126, 49] on span "Invest" at bounding box center [124, 48] width 14 height 7
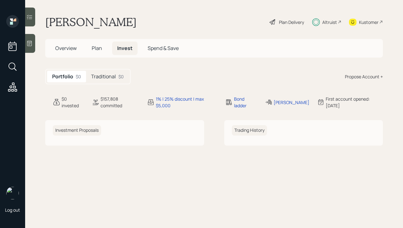
click at [100, 50] on span "Plan" at bounding box center [97, 48] width 10 height 7
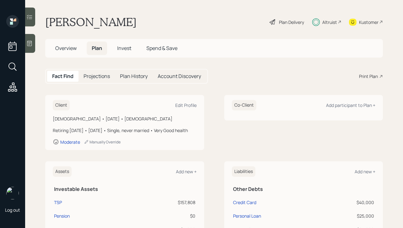
click at [121, 50] on span "Invest" at bounding box center [124, 48] width 14 height 7
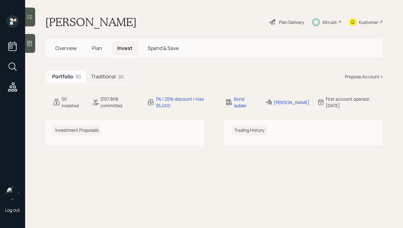
click at [107, 82] on div "Traditional $0" at bounding box center [107, 77] width 43 height 12
